Goal: Information Seeking & Learning: Check status

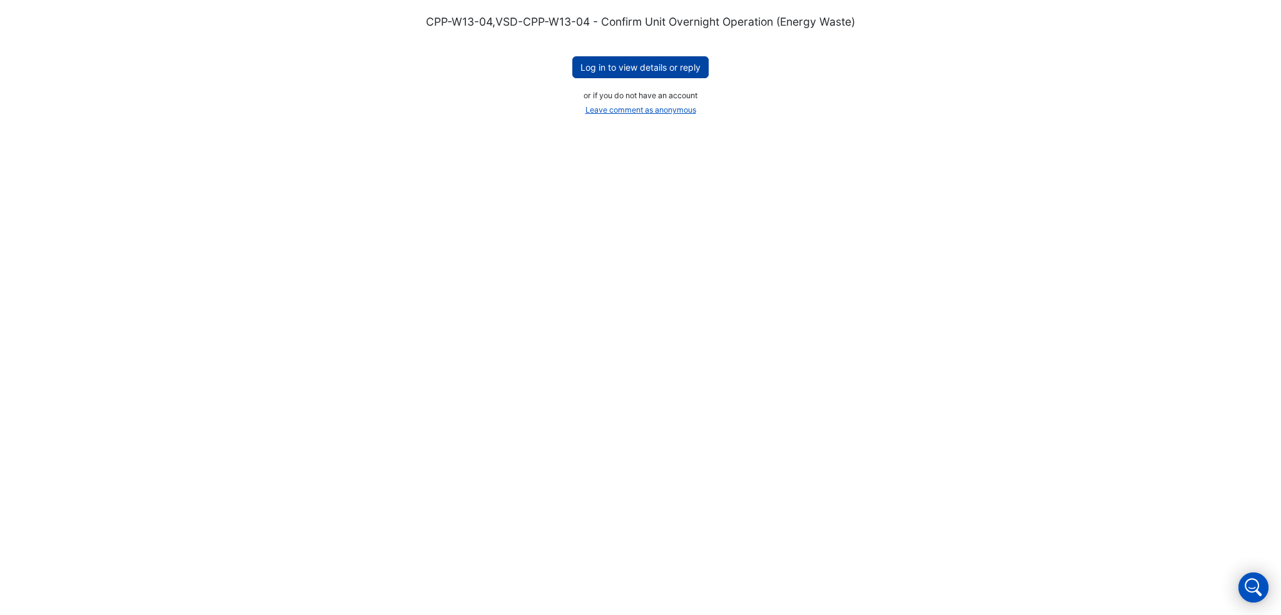
click at [629, 71] on button "Log in to view details or reply" at bounding box center [640, 67] width 136 height 22
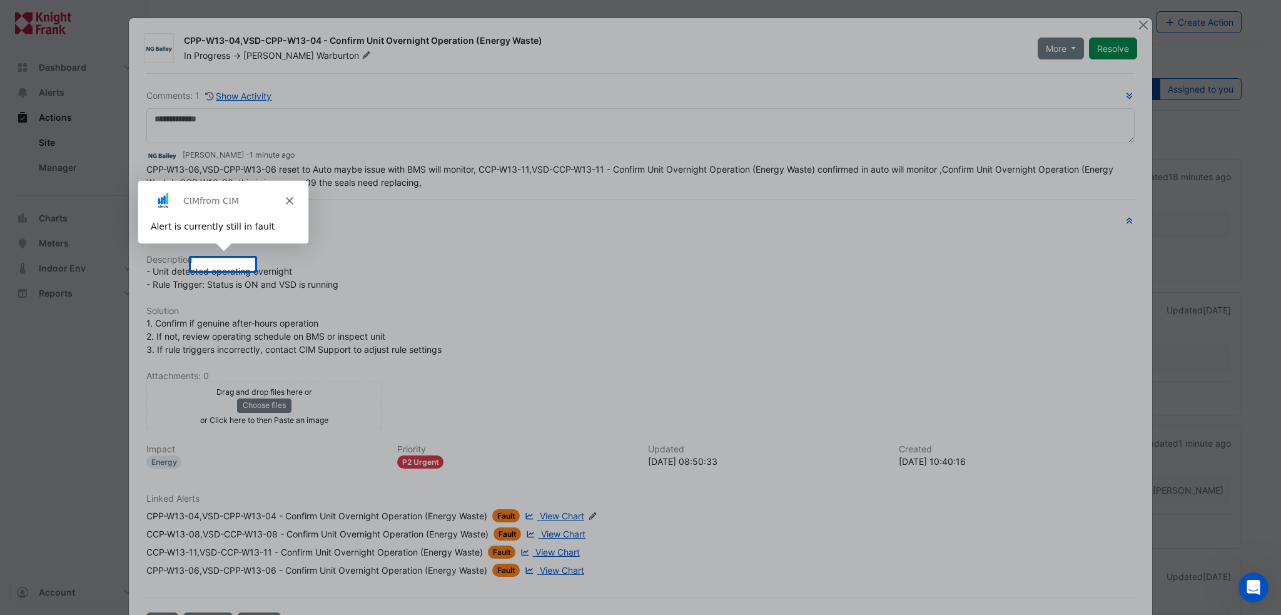
click at [648, 234] on div "Product tour overlay" at bounding box center [640, 307] width 1281 height 615
click at [289, 200] on polygon "Close" at bounding box center [289, 200] width 8 height 8
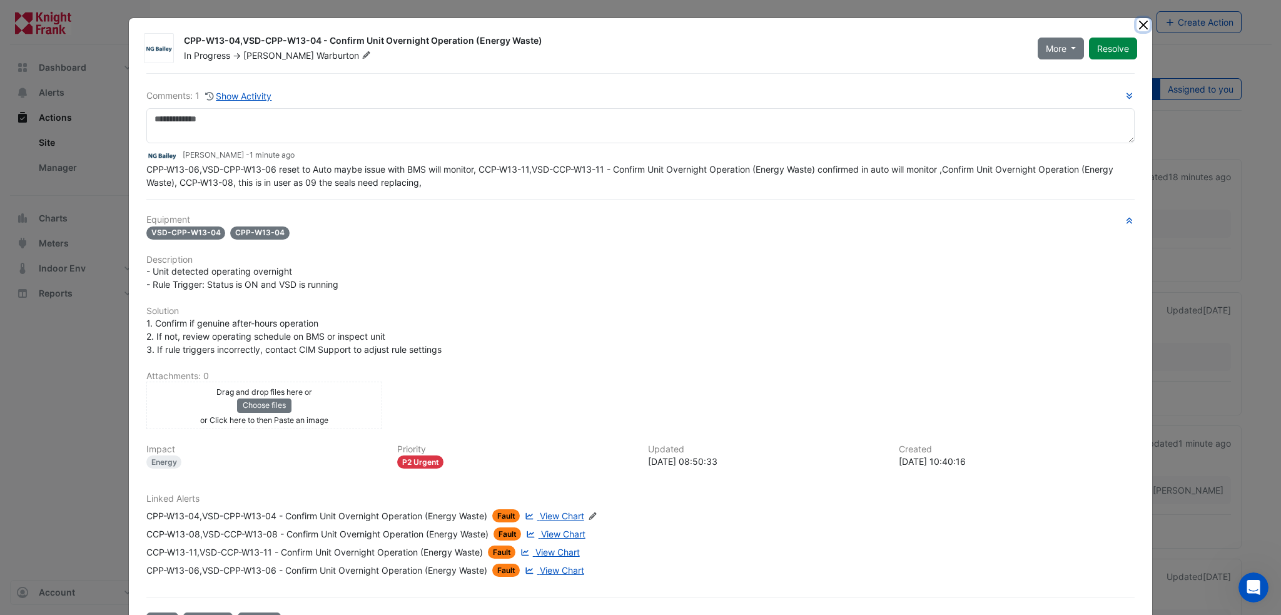
click at [1137, 28] on button "Close" at bounding box center [1143, 24] width 13 height 13
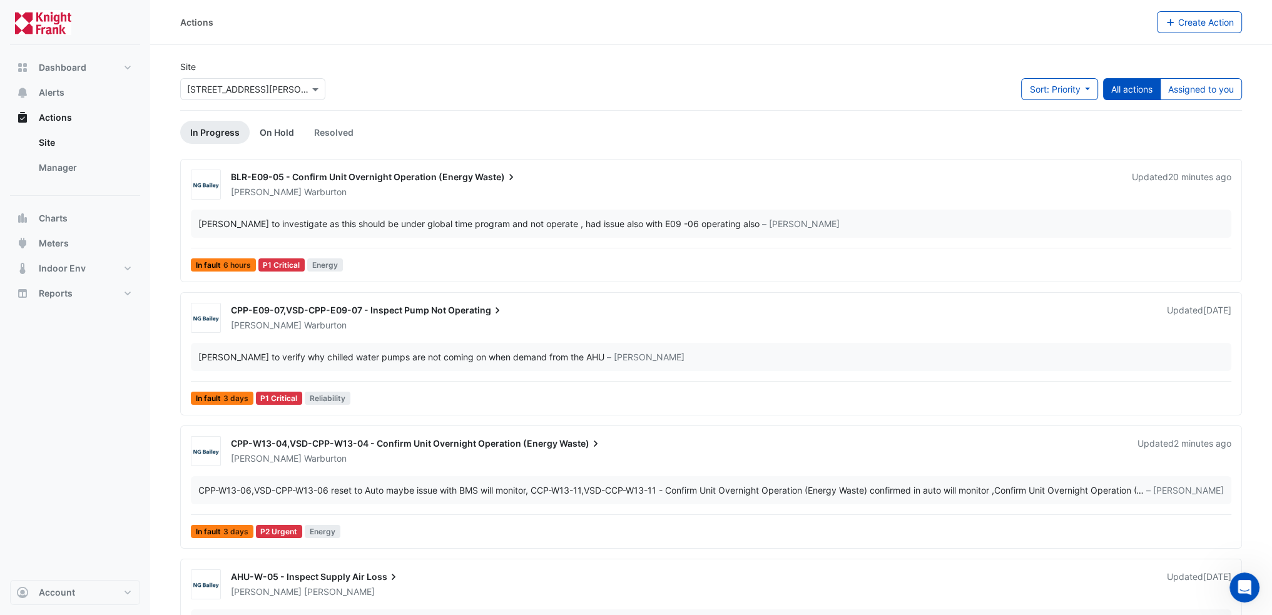
click at [275, 132] on link "On Hold" at bounding box center [277, 132] width 54 height 23
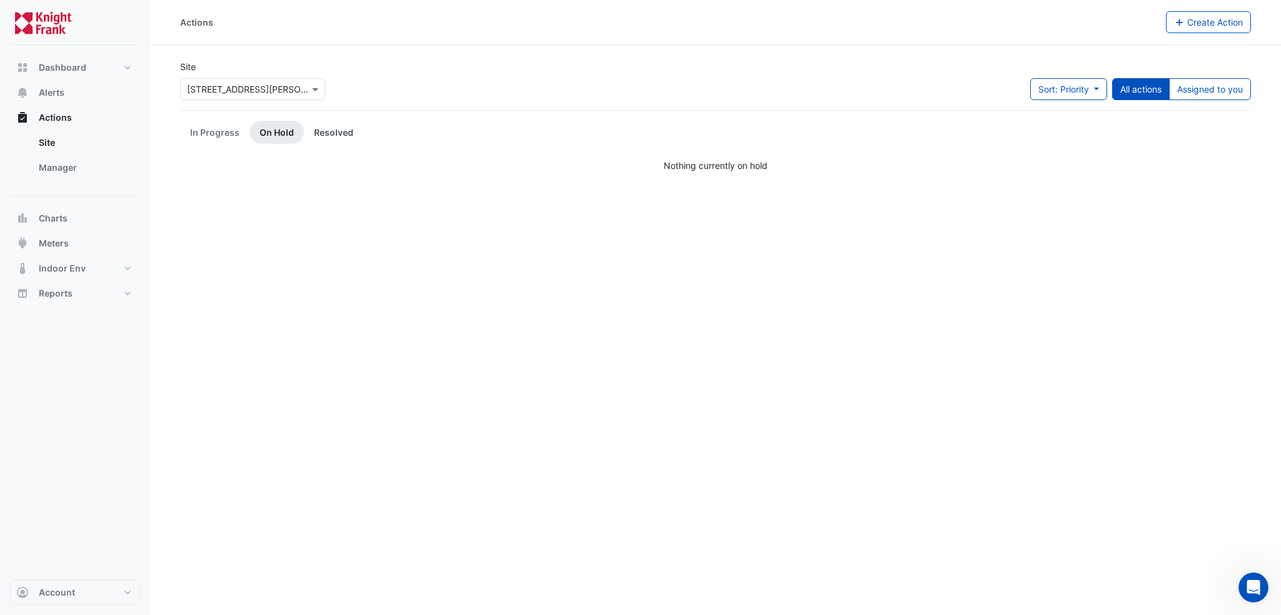
click at [318, 132] on link "Resolved" at bounding box center [333, 132] width 59 height 23
